Goal: Information Seeking & Learning: Learn about a topic

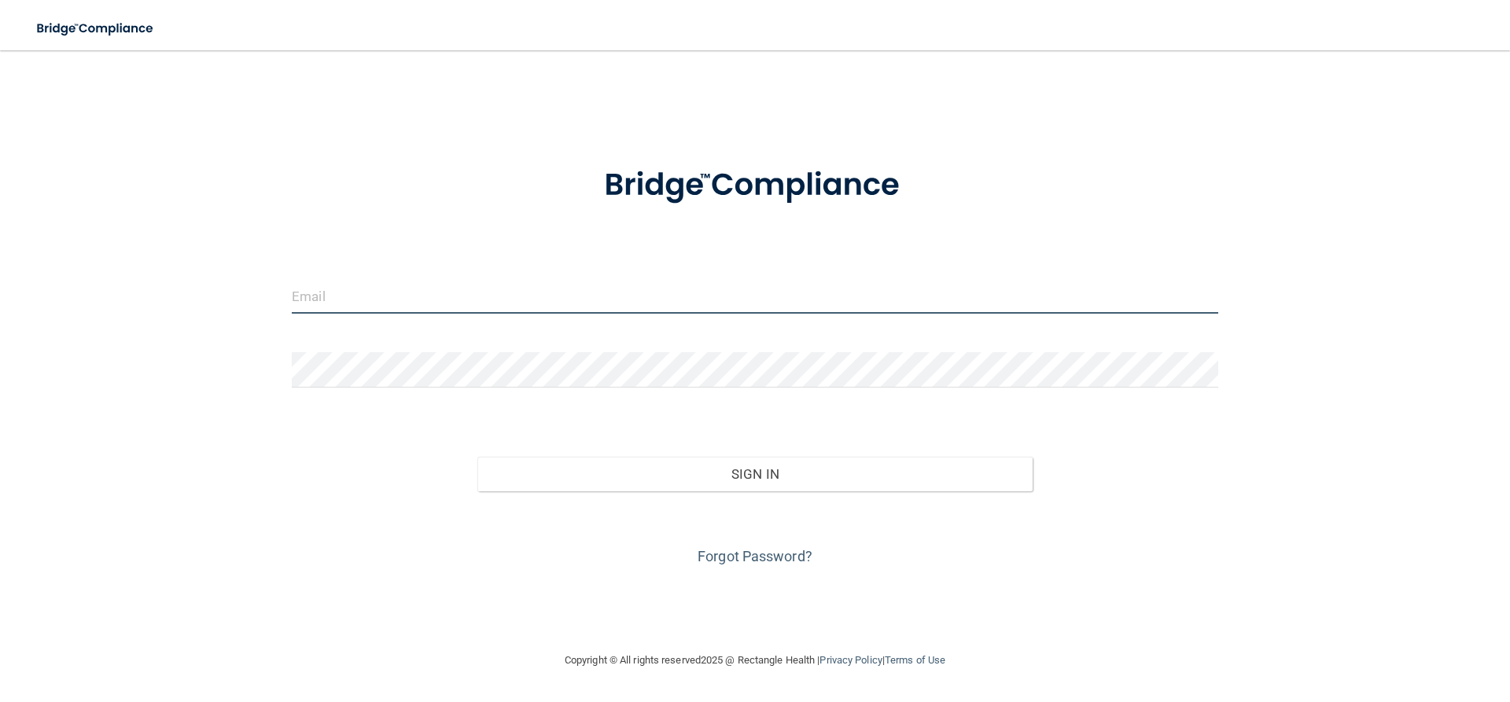
click at [341, 302] on input "email" at bounding box center [755, 295] width 927 height 35
type input "[EMAIL_ADDRESS][DOMAIN_NAME]"
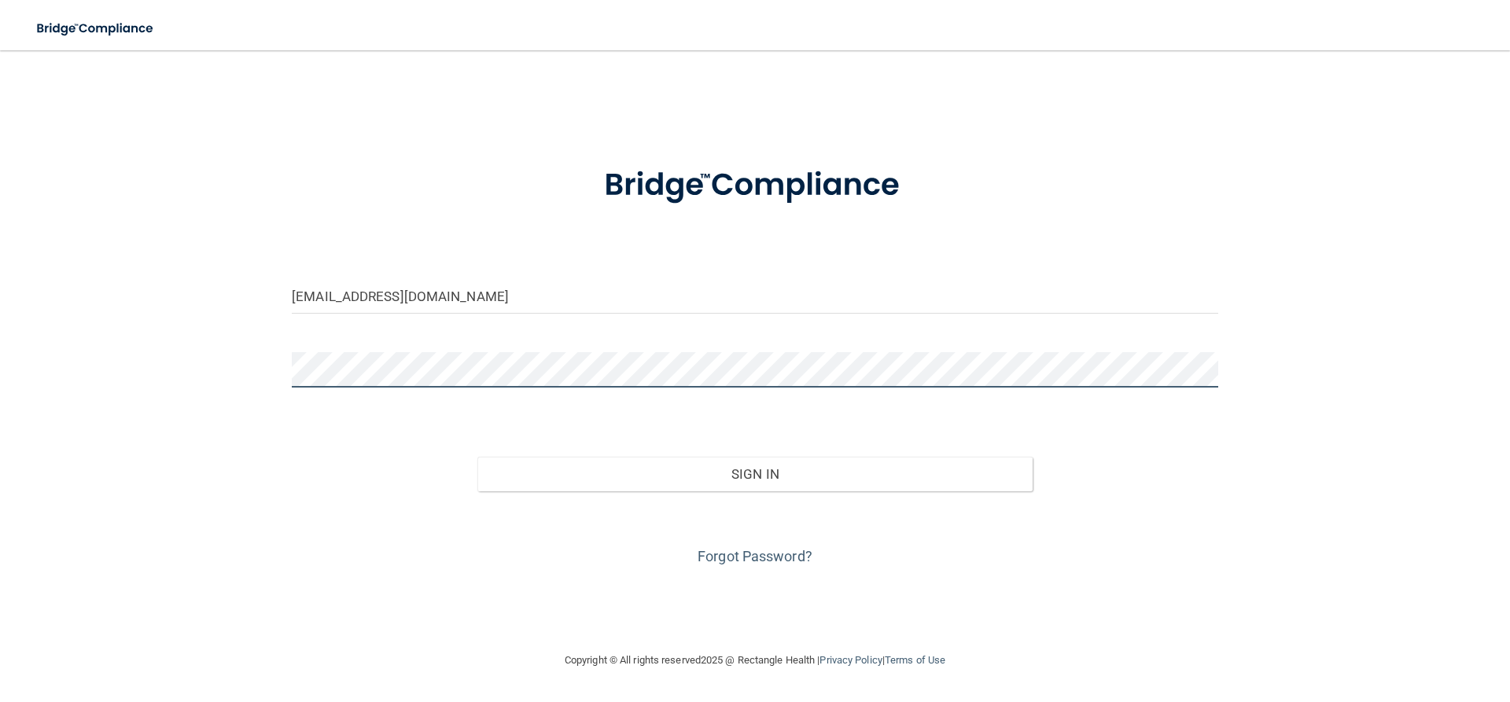
click at [477, 457] on button "Sign In" at bounding box center [755, 474] width 556 height 35
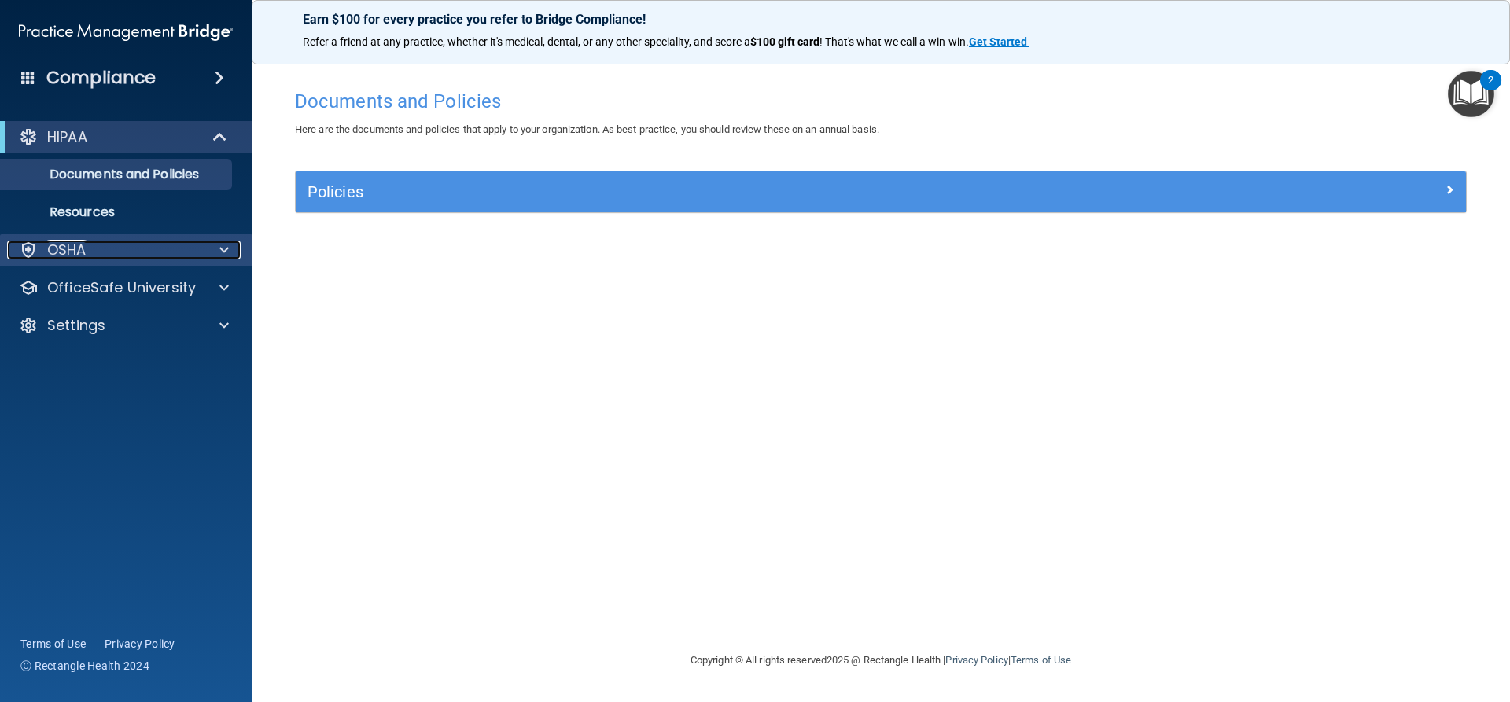
click at [224, 245] on span at bounding box center [223, 250] width 9 height 19
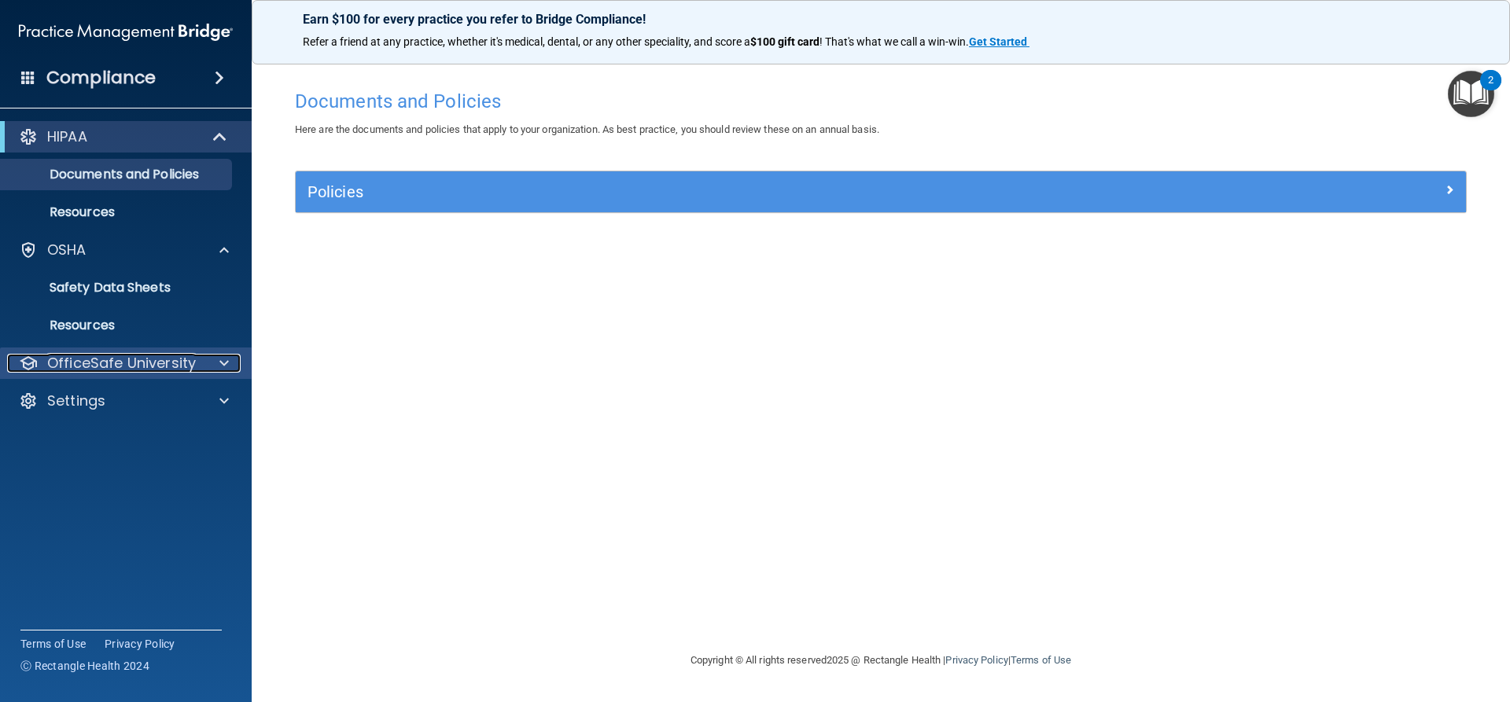
click at [228, 357] on span at bounding box center [223, 363] width 9 height 19
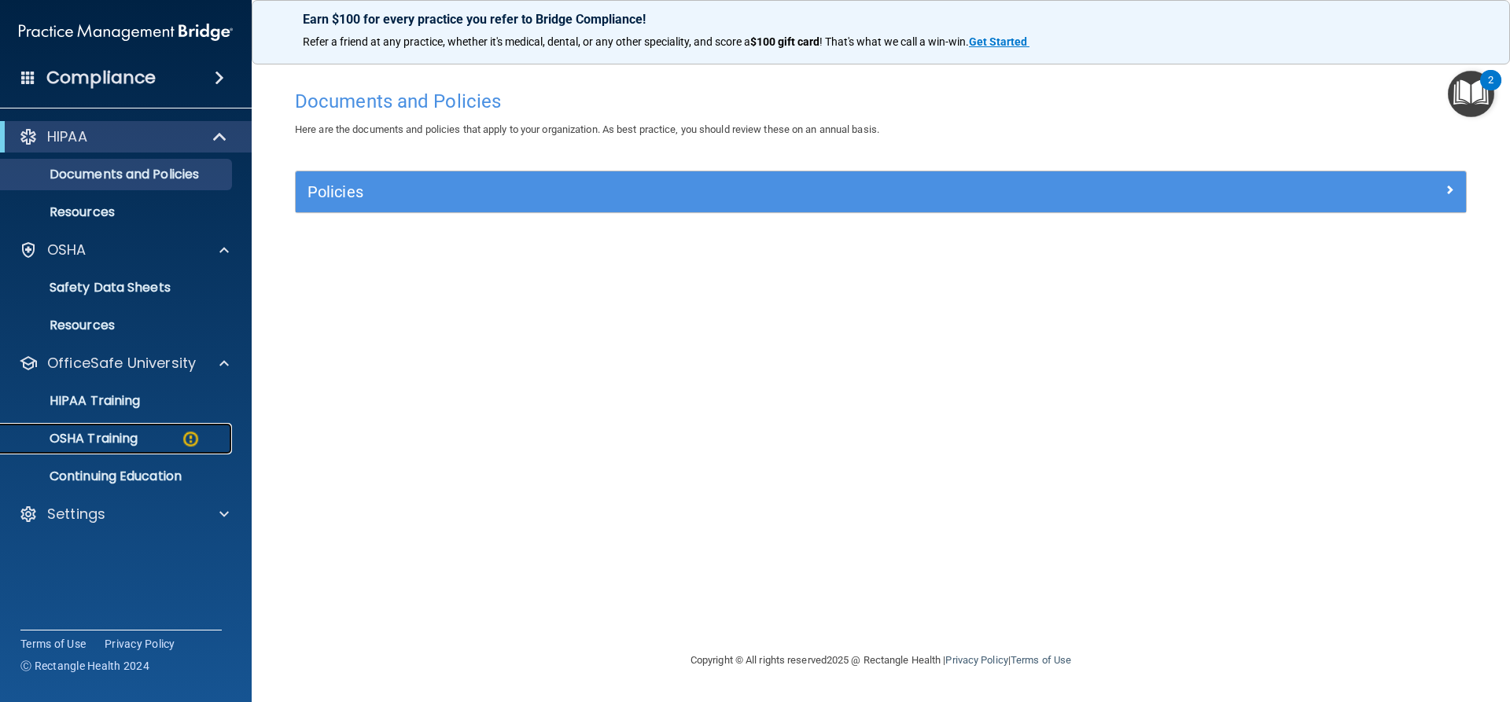
click at [135, 441] on p "OSHA Training" at bounding box center [73, 439] width 127 height 16
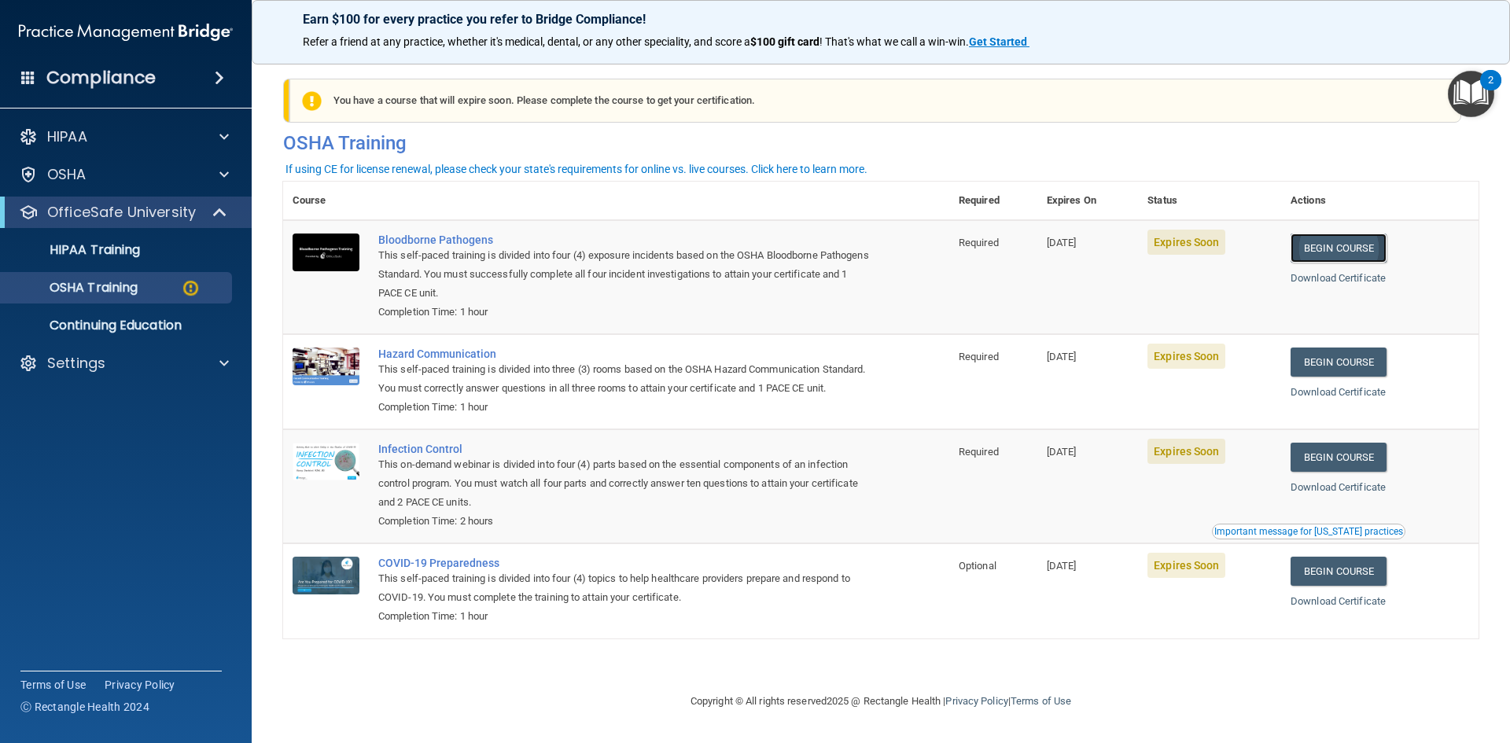
click at [1343, 244] on link "Begin Course" at bounding box center [1339, 248] width 96 height 29
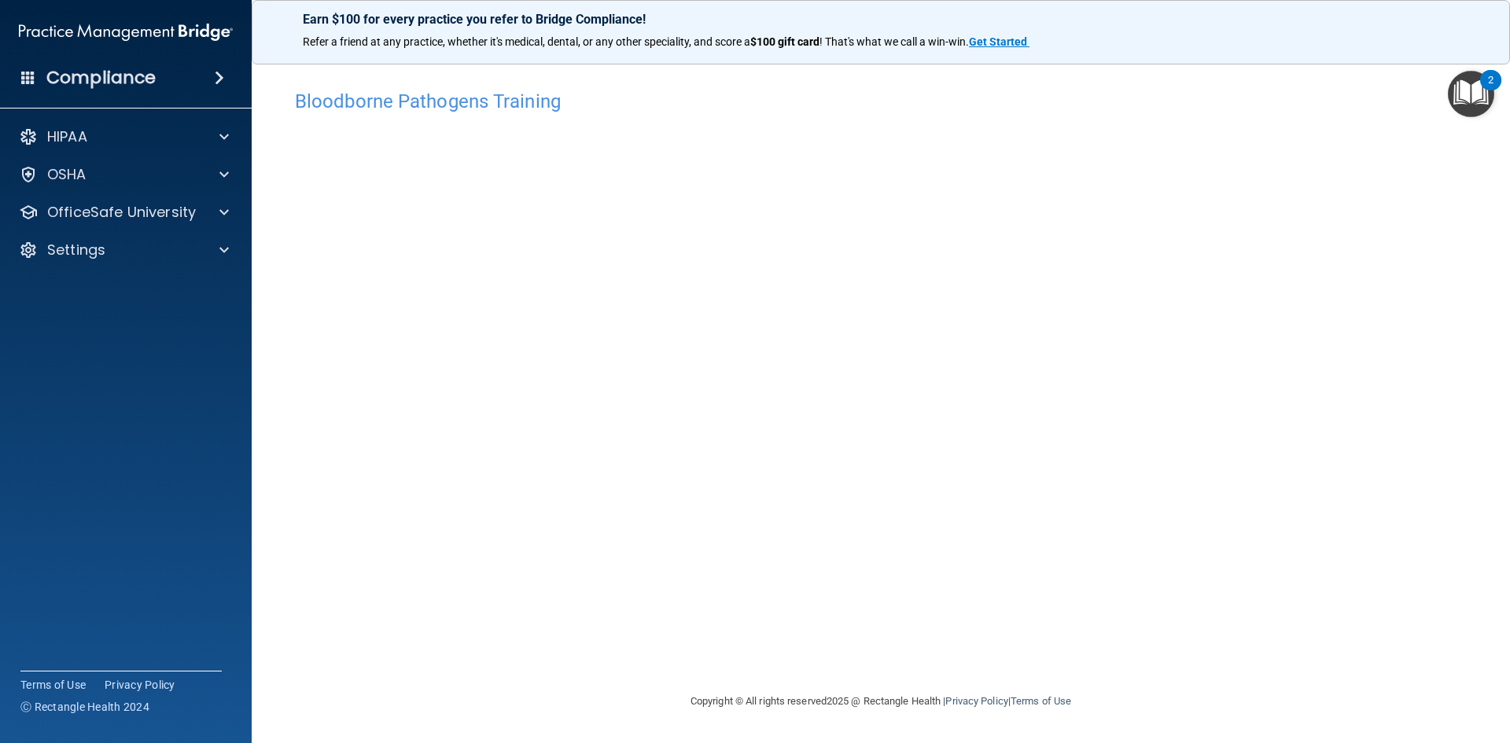
click at [1142, 690] on div "Copyright © All rights reserved 2025 @ Rectangle Health | Privacy Policy | Term…" at bounding box center [881, 702] width 574 height 50
click at [217, 210] on div at bounding box center [221, 212] width 39 height 19
click at [141, 286] on div "OSHA Training" at bounding box center [117, 288] width 215 height 16
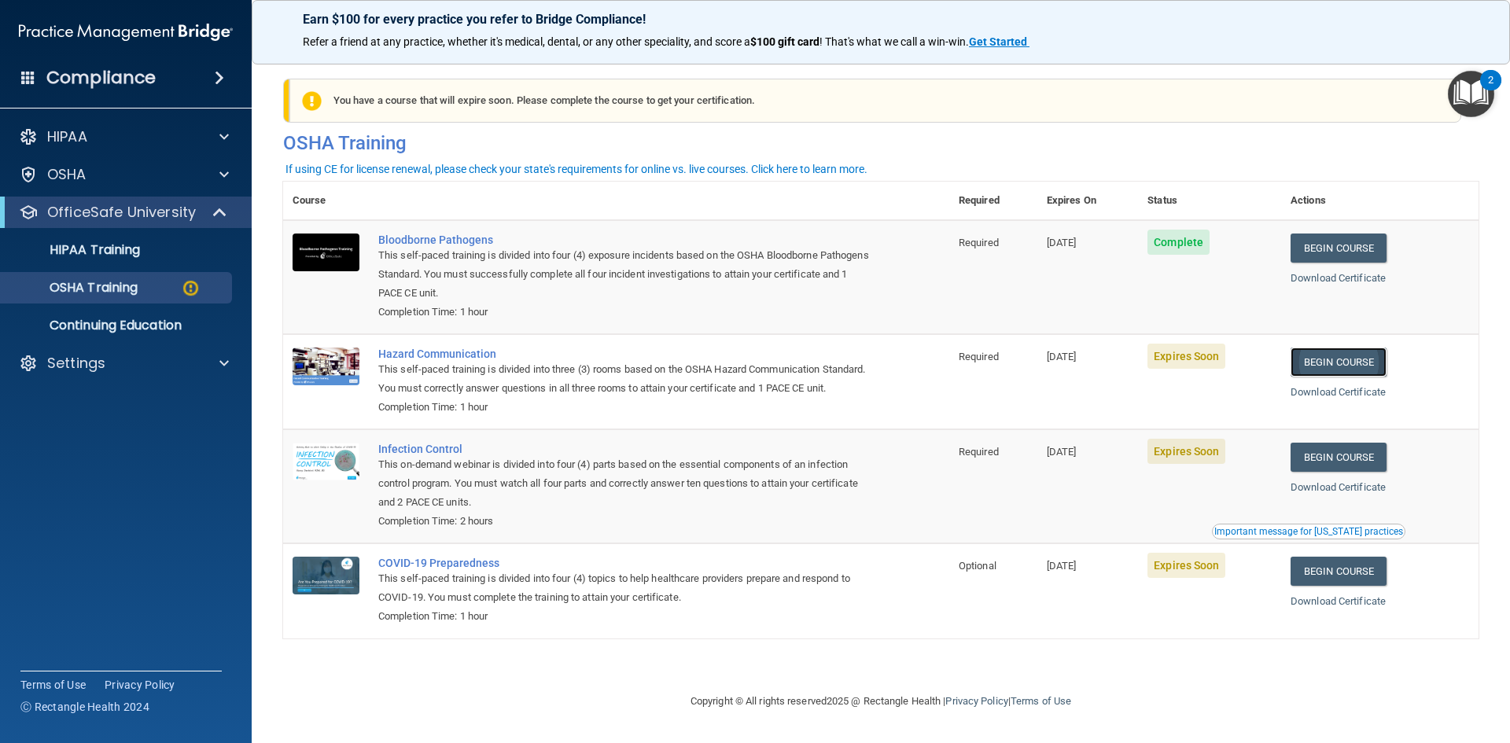
click at [1370, 363] on link "Begin Course" at bounding box center [1339, 362] width 96 height 29
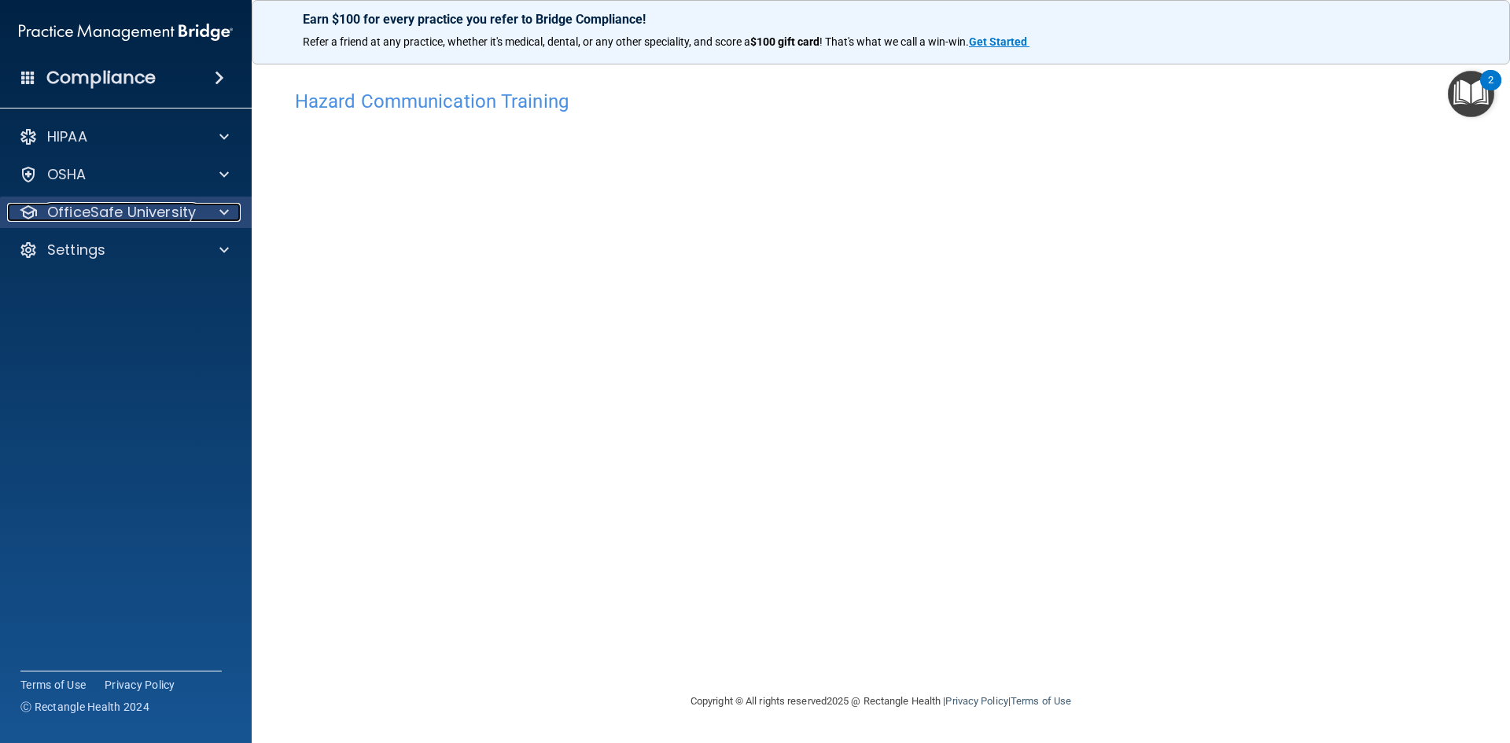
click at [230, 208] on div at bounding box center [221, 212] width 39 height 19
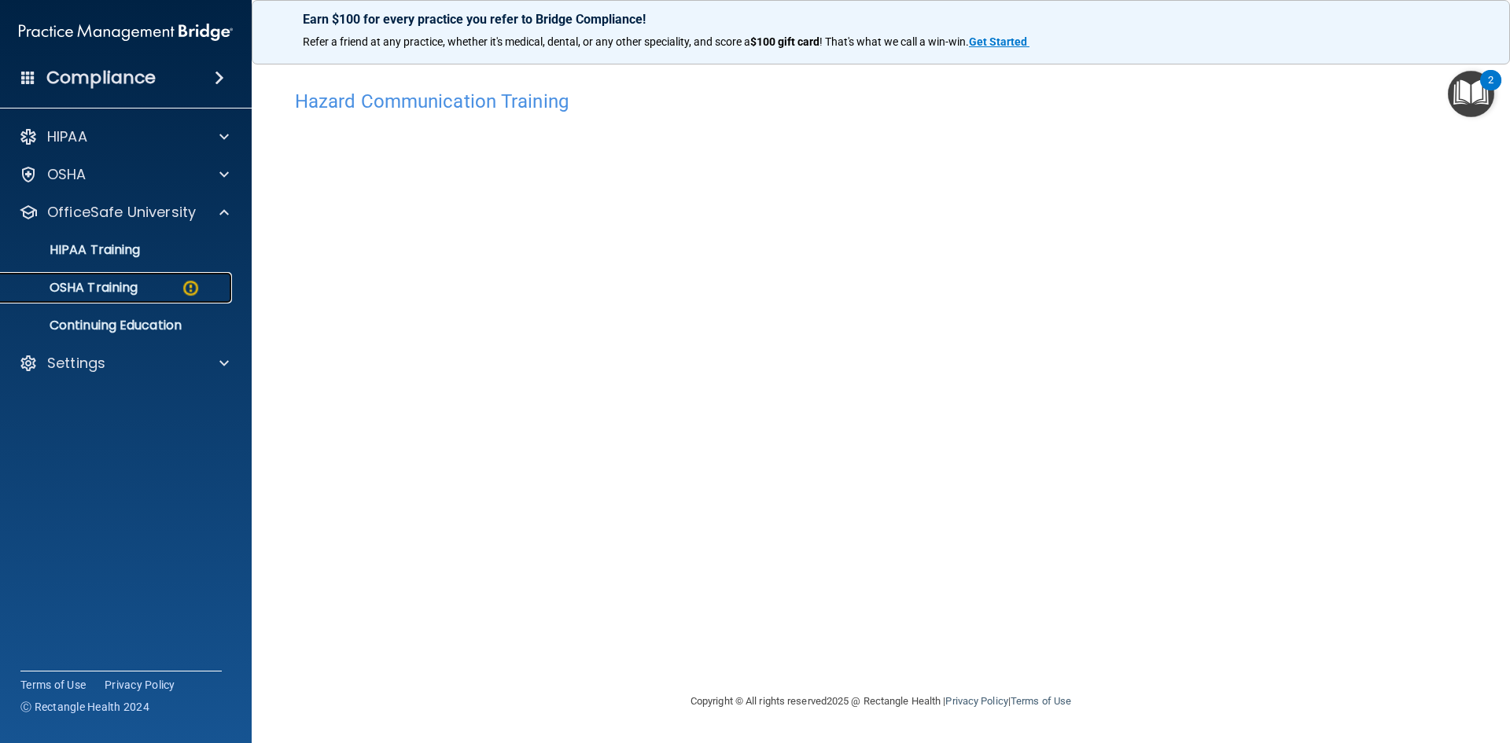
click at [169, 286] on div "OSHA Training" at bounding box center [117, 288] width 215 height 16
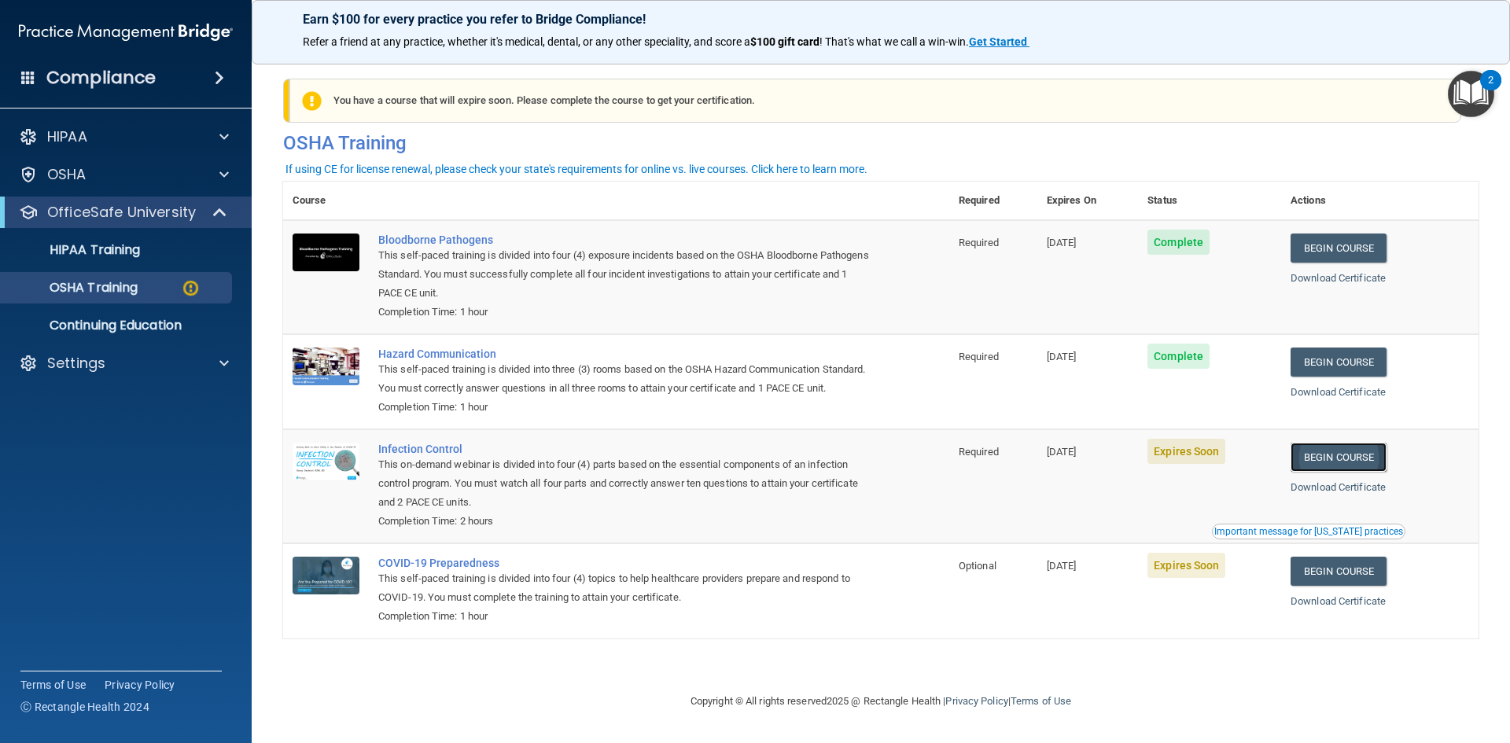
click at [1345, 472] on link "Begin Course" at bounding box center [1339, 457] width 96 height 29
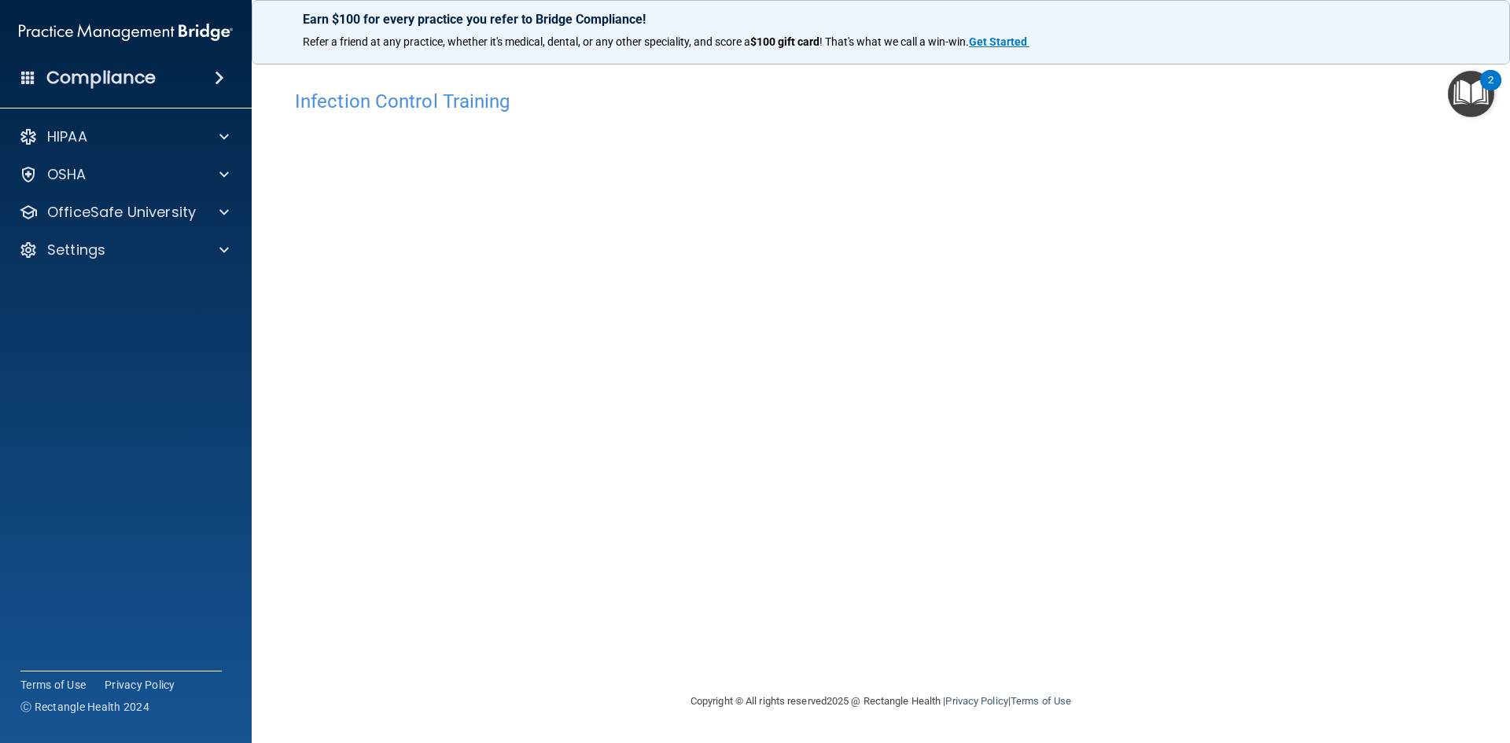
click at [674, 620] on div "Infection Control Training This course doesn’t expire until 09/25/2025. Are you…" at bounding box center [881, 387] width 1196 height 610
click at [231, 208] on div at bounding box center [221, 212] width 39 height 19
click at [123, 286] on p "OSHA Training" at bounding box center [73, 288] width 127 height 16
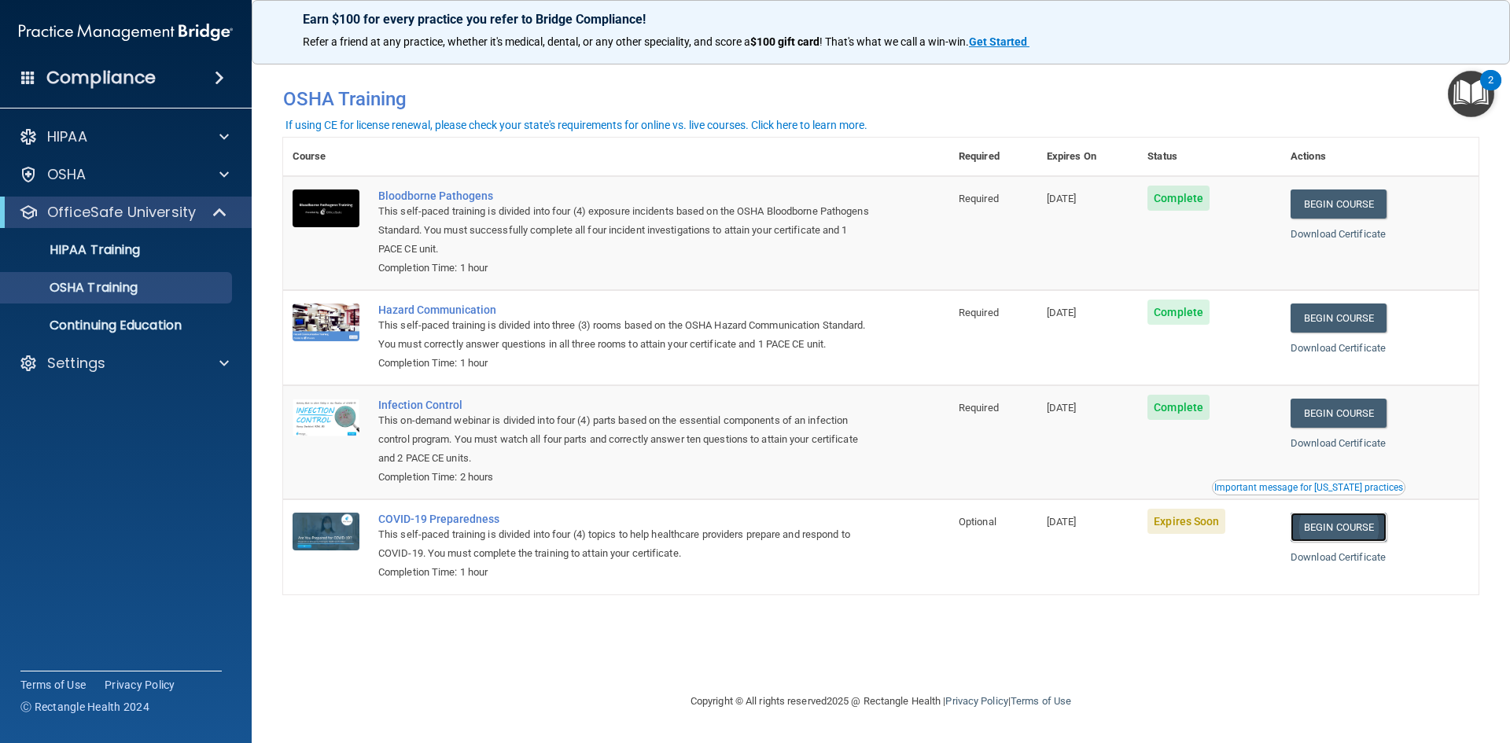
click at [1374, 542] on link "Begin Course" at bounding box center [1339, 527] width 96 height 29
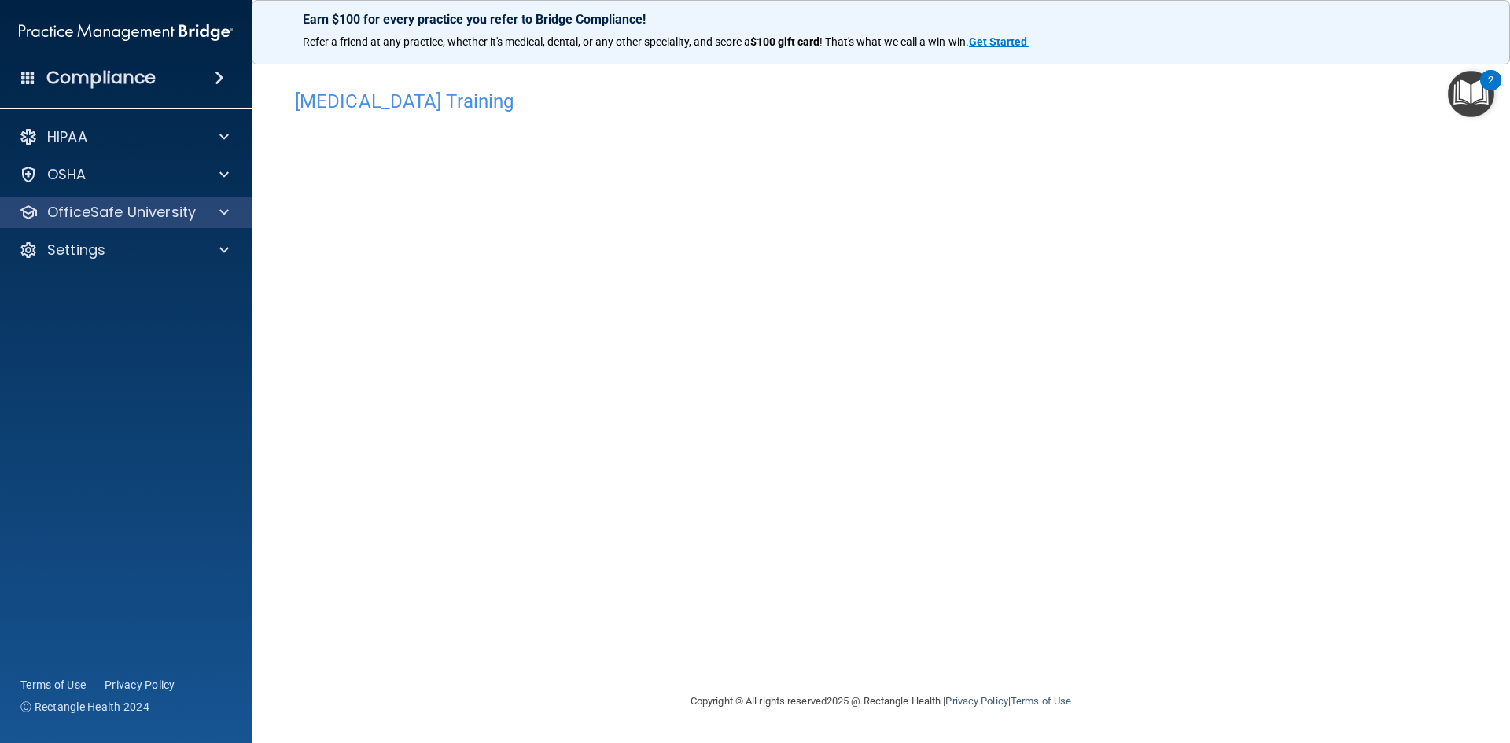
click at [223, 202] on div "OfficeSafe University" at bounding box center [126, 212] width 253 height 31
click at [224, 212] on span at bounding box center [223, 212] width 9 height 19
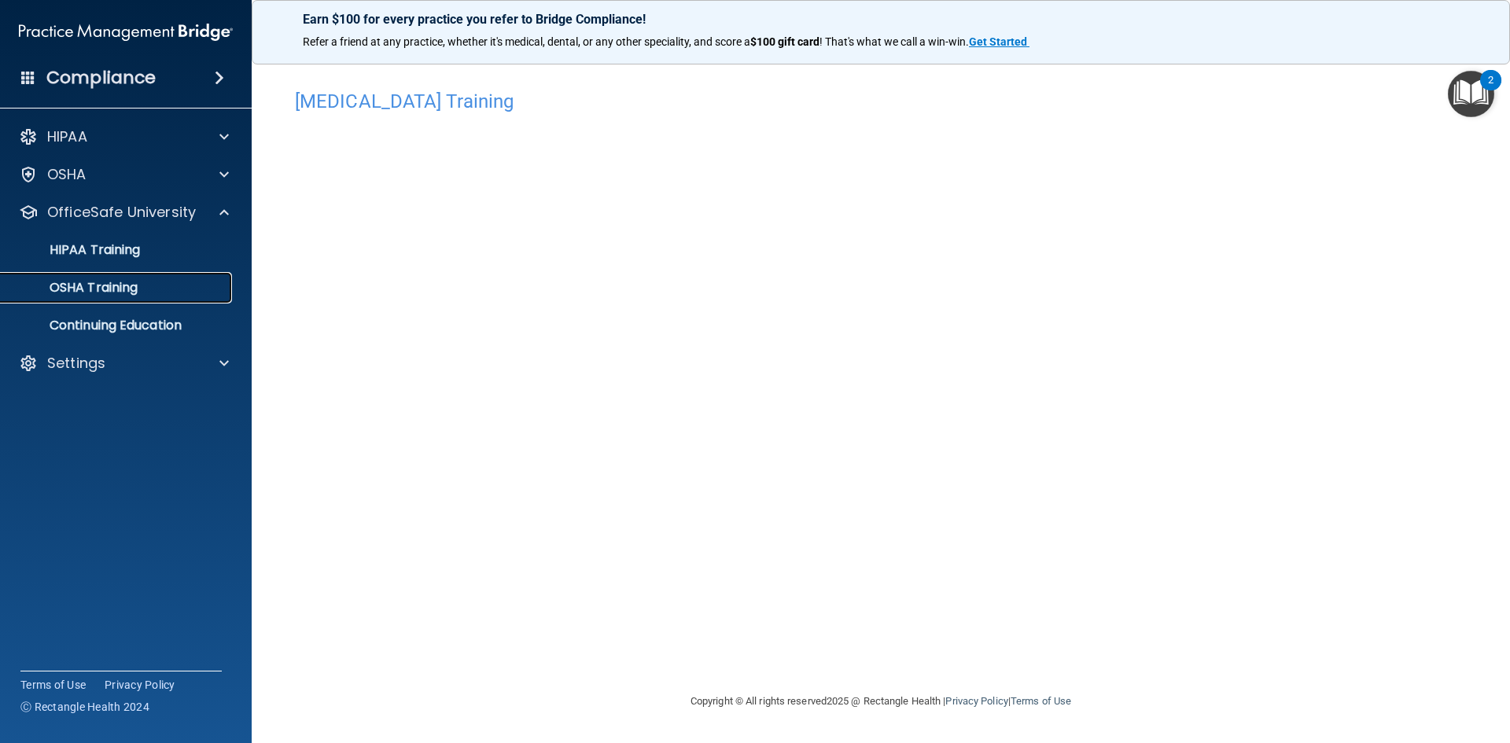
click at [146, 282] on div "OSHA Training" at bounding box center [117, 288] width 215 height 16
